Goal: Task Accomplishment & Management: Manage account settings

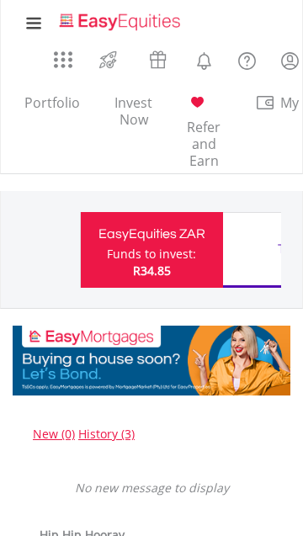
click at [291, 58] on lord-icon "My Profile" at bounding box center [289, 60] width 21 height 21
click at [283, 59] on lord-icon "My Profile" at bounding box center [289, 60] width 21 height 21
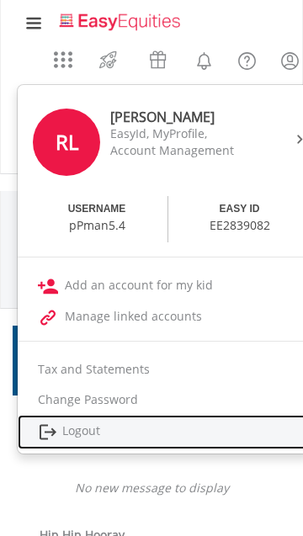
click at [65, 433] on link "Logout" at bounding box center [164, 432] width 293 height 34
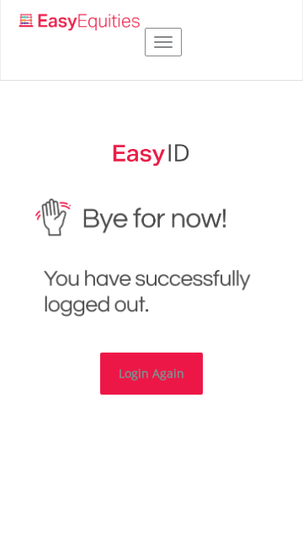
click at [142, 370] on link "Login Again" at bounding box center [151, 374] width 103 height 42
